Goal: Browse casually

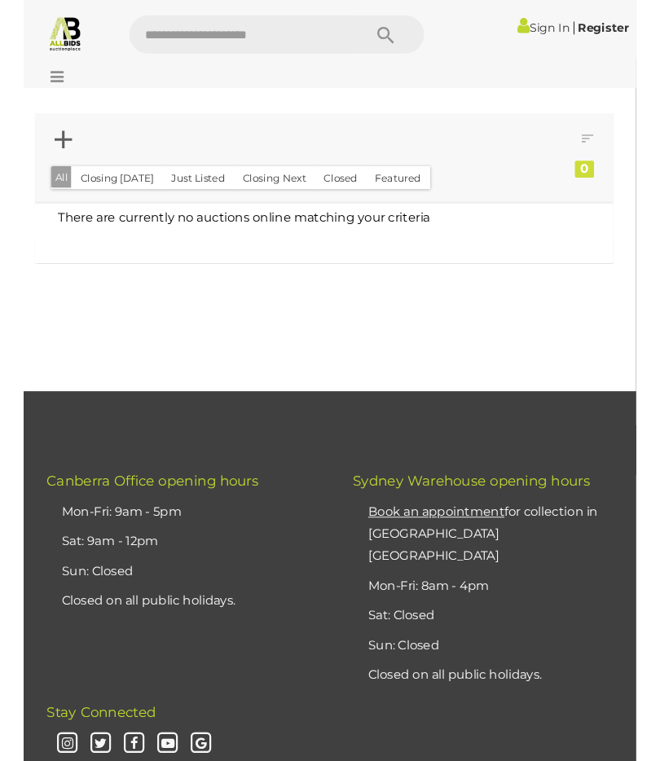
scroll to position [685, 0]
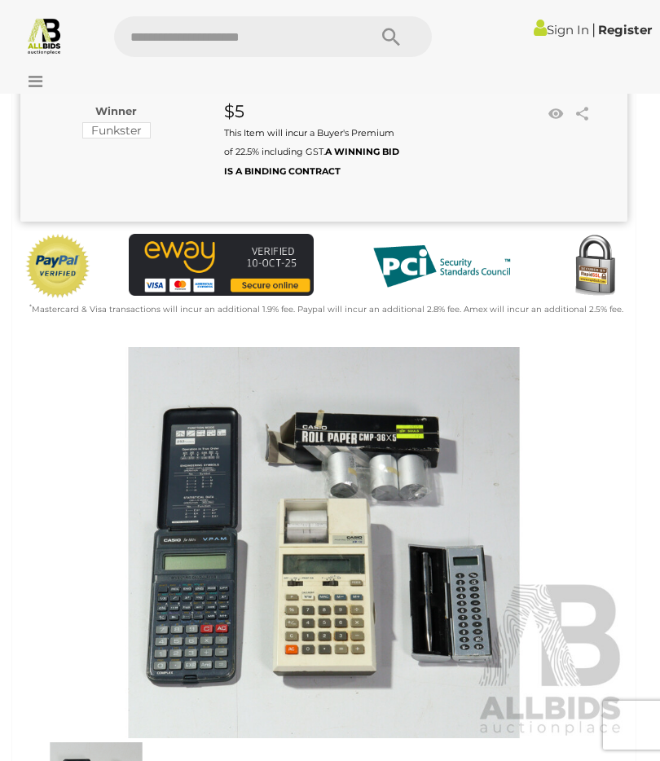
scroll to position [262, 0]
